Goal: Information Seeking & Learning: Learn about a topic

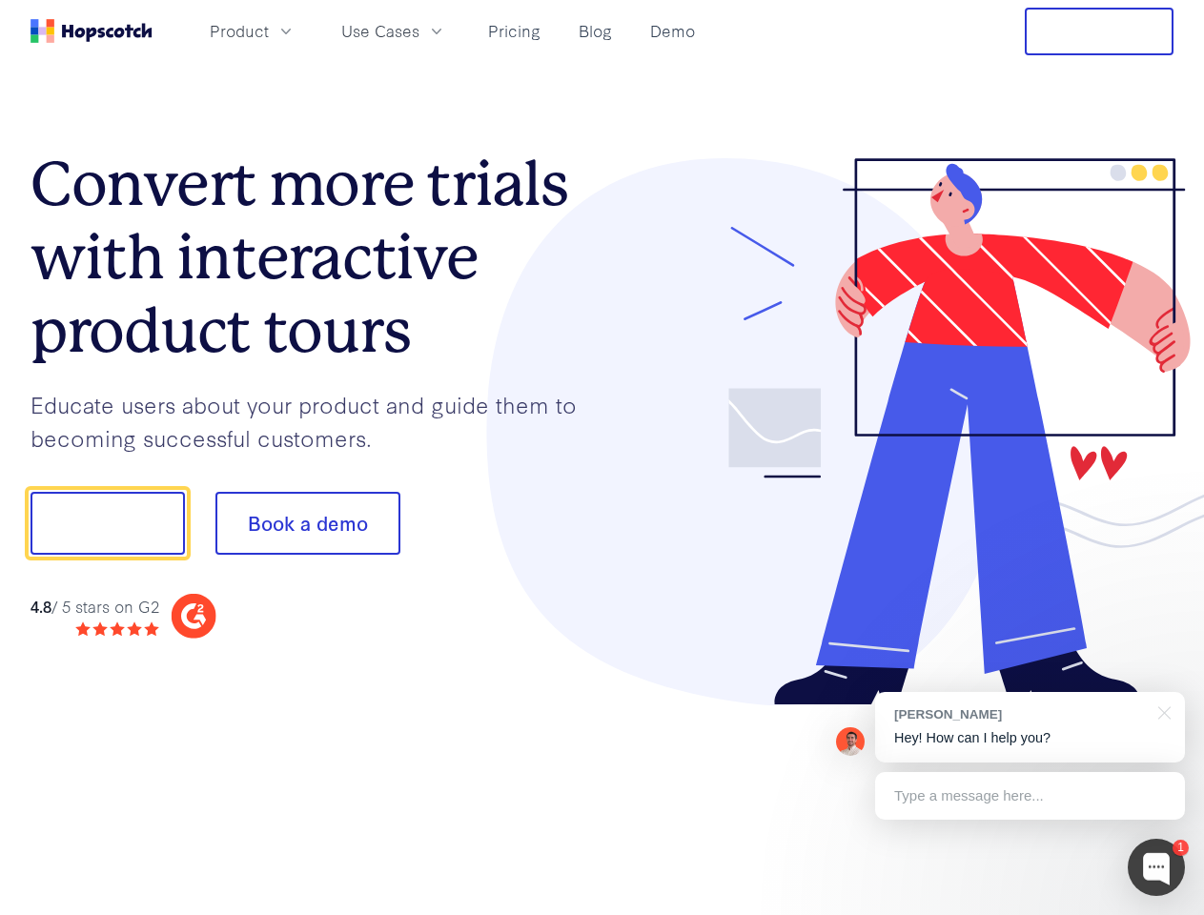
click at [603, 458] on div at bounding box center [889, 432] width 572 height 548
click at [269, 31] on span "Product" at bounding box center [239, 31] width 59 height 24
click at [420, 31] on span "Use Cases" at bounding box center [380, 31] width 78 height 24
click at [1099, 31] on button "Free Trial" at bounding box center [1099, 32] width 149 height 48
click at [107, 523] on button "Show me!" at bounding box center [108, 523] width 154 height 63
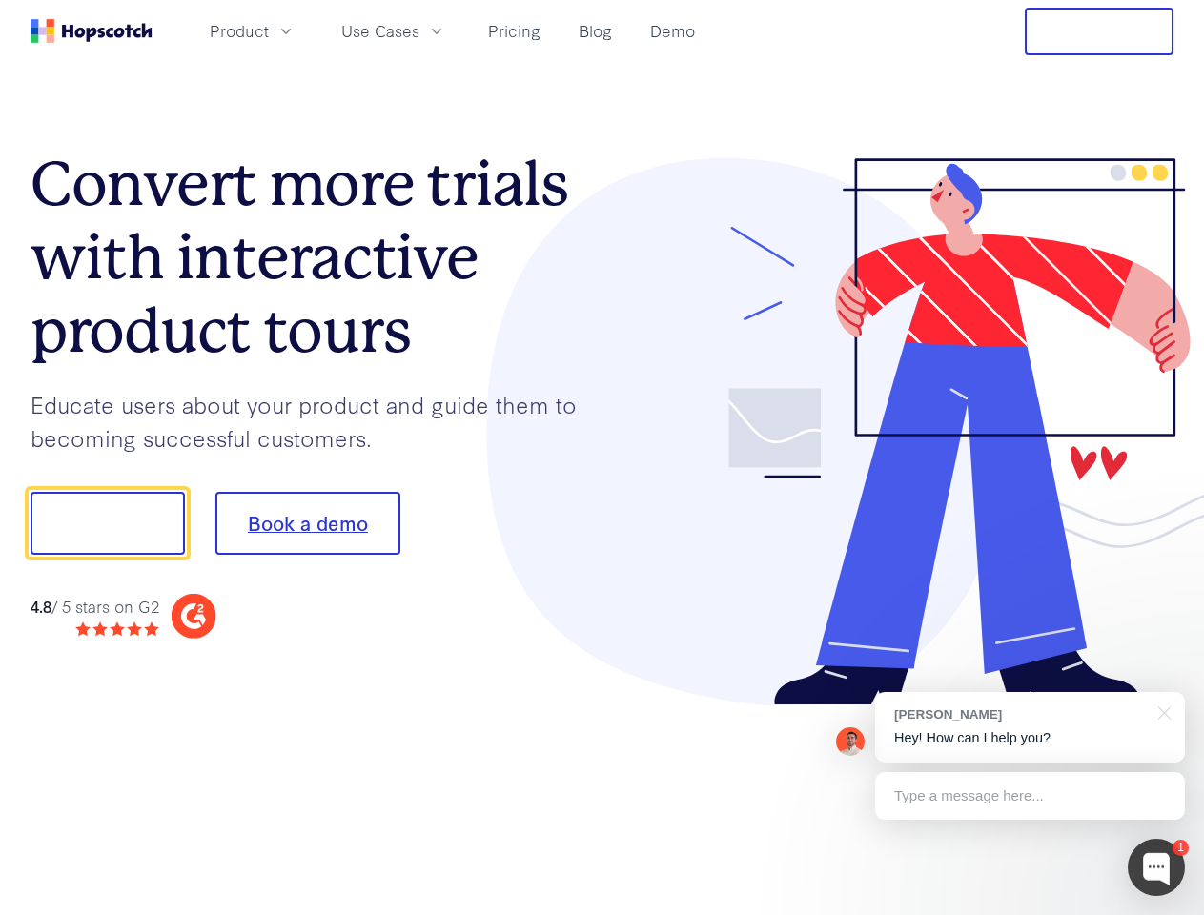
click at [307, 523] on button "Book a demo" at bounding box center [307, 523] width 185 height 63
click at [1157, 868] on div at bounding box center [1156, 867] width 57 height 57
click at [1030, 727] on div "[PERSON_NAME] Hey! How can I help you?" at bounding box center [1030, 727] width 310 height 71
click at [1161, 914] on div "1 [PERSON_NAME] Hey! How can I help you? Type a message here... Free live chat …" at bounding box center [602, 915] width 1204 height 0
click at [1030, 796] on div at bounding box center [1007, 649] width 358 height 380
